Goal: Task Accomplishment & Management: Use online tool/utility

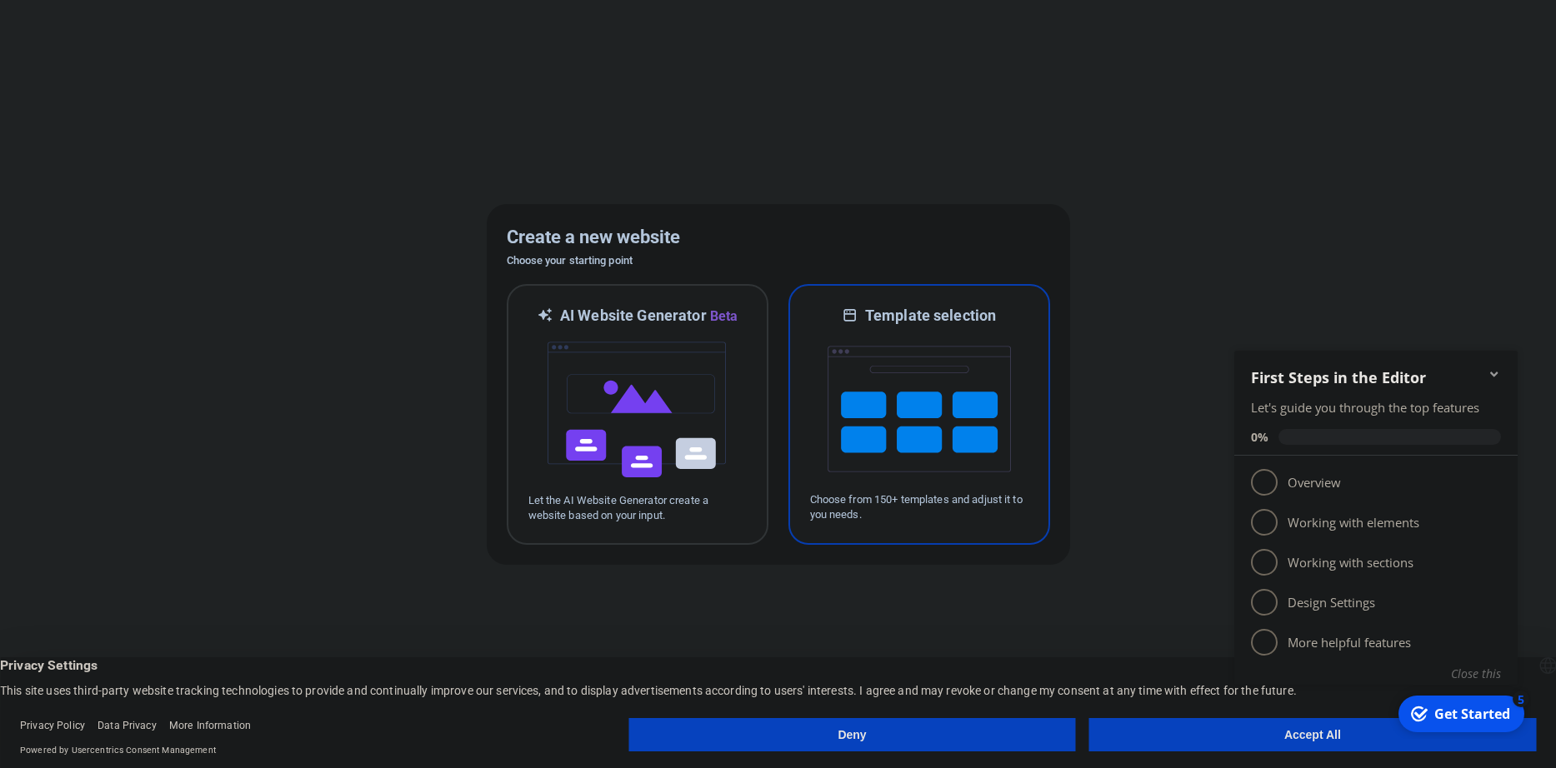
click at [846, 378] on img at bounding box center [919, 409] width 183 height 167
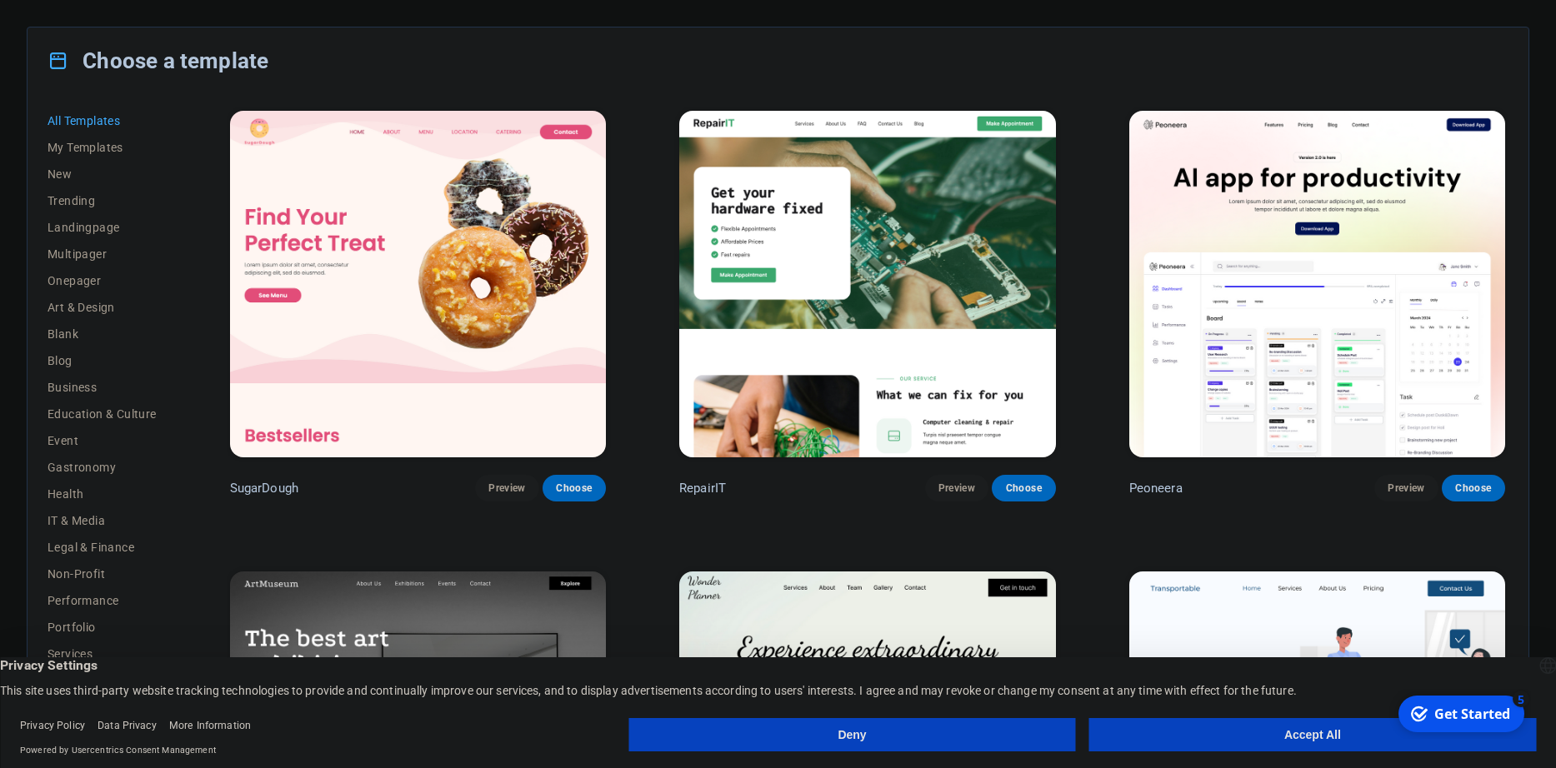
click at [560, 349] on img at bounding box center [418, 284] width 376 height 347
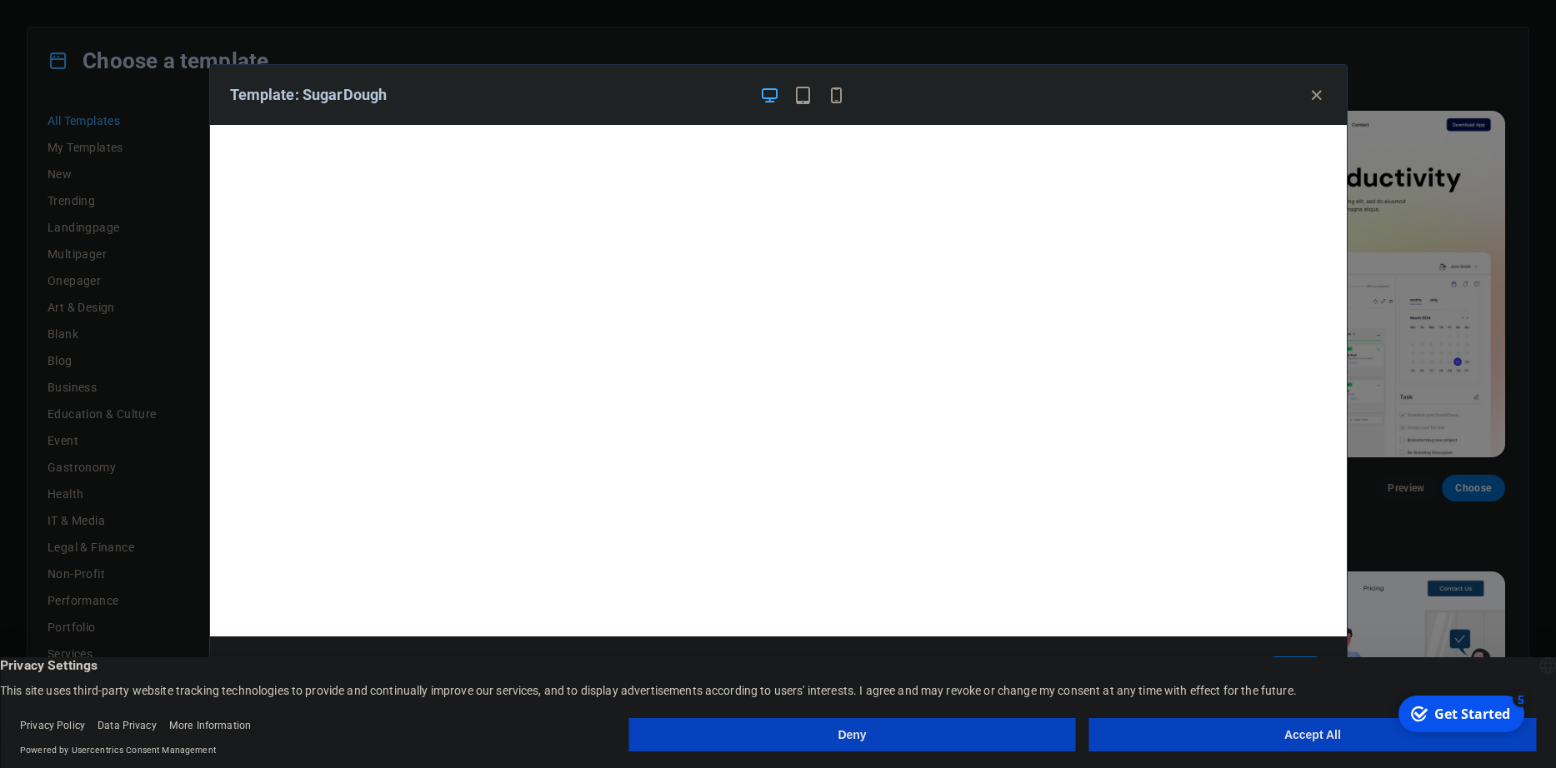
click at [1282, 742] on button "Accept All" at bounding box center [1312, 734] width 447 height 33
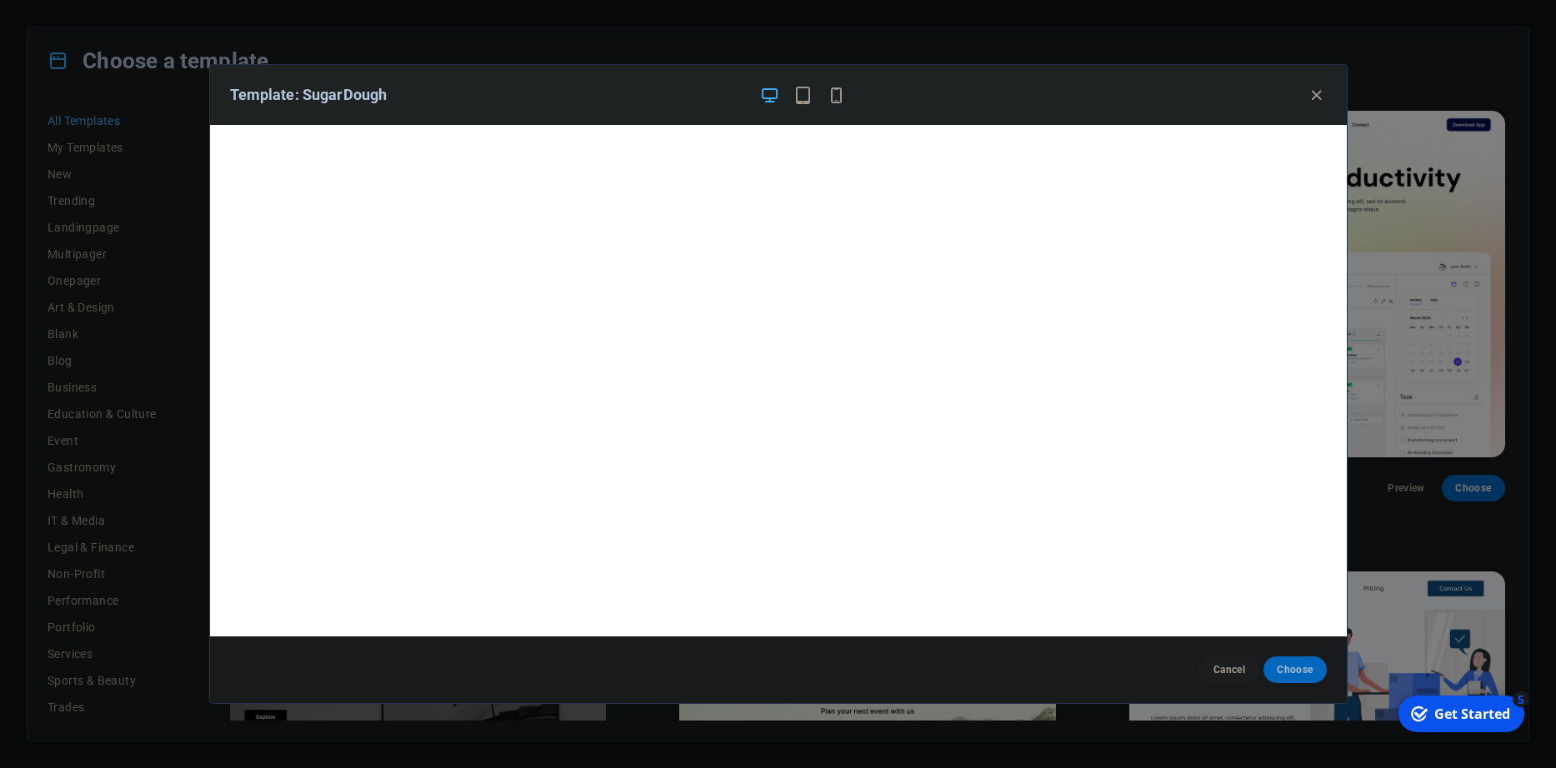
click at [1274, 667] on button "Choose" at bounding box center [1295, 670] width 63 height 27
